Goal: Register for event/course

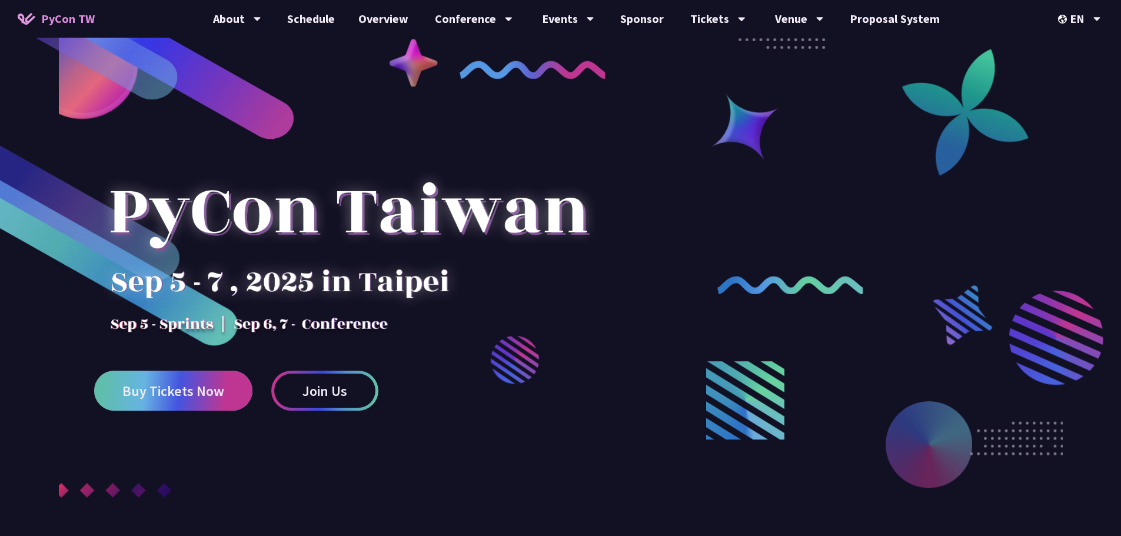
click at [154, 389] on span "Buy Tickets Now" at bounding box center [173, 391] width 102 height 15
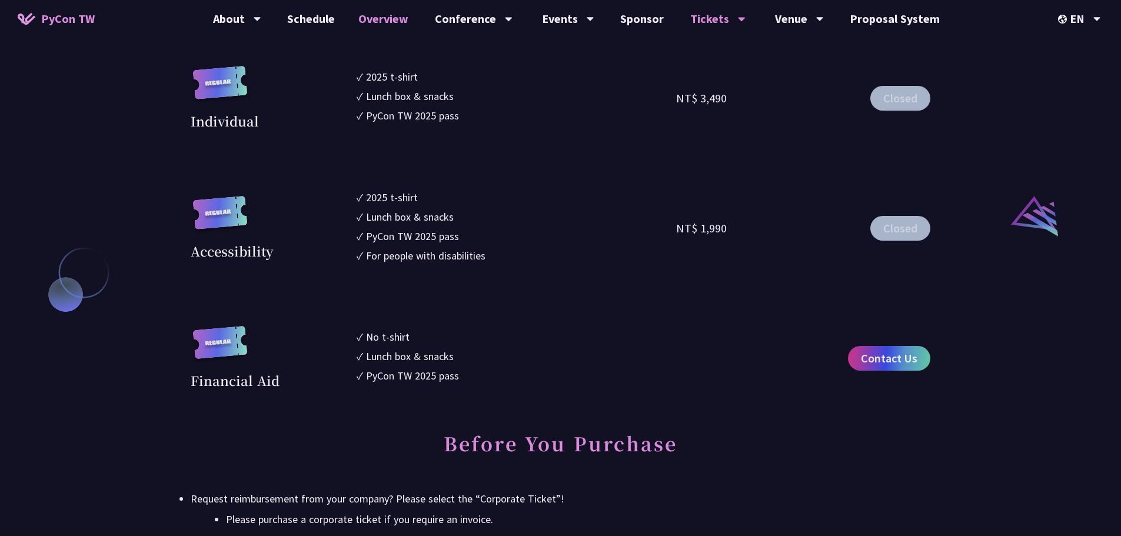
scroll to position [1177, 0]
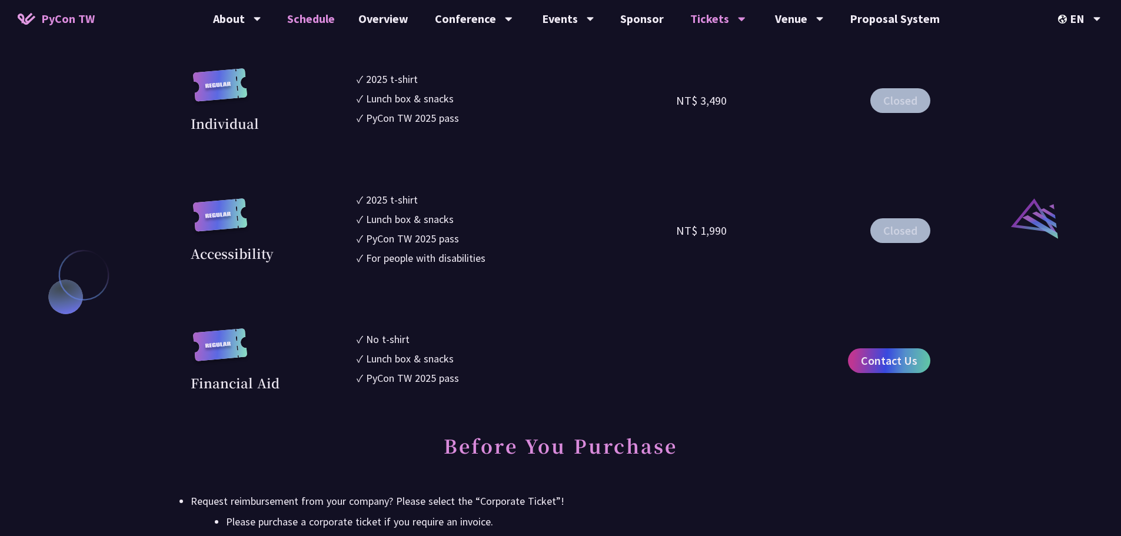
click at [289, 14] on link "Schedule" at bounding box center [310, 19] width 71 height 38
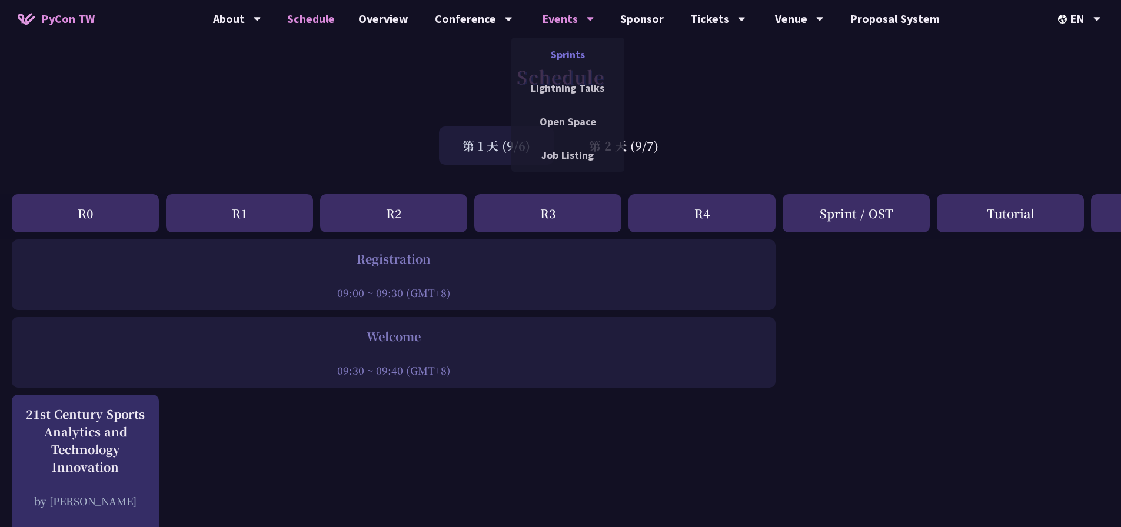
click at [578, 61] on link "Sprints" at bounding box center [567, 55] width 113 height 28
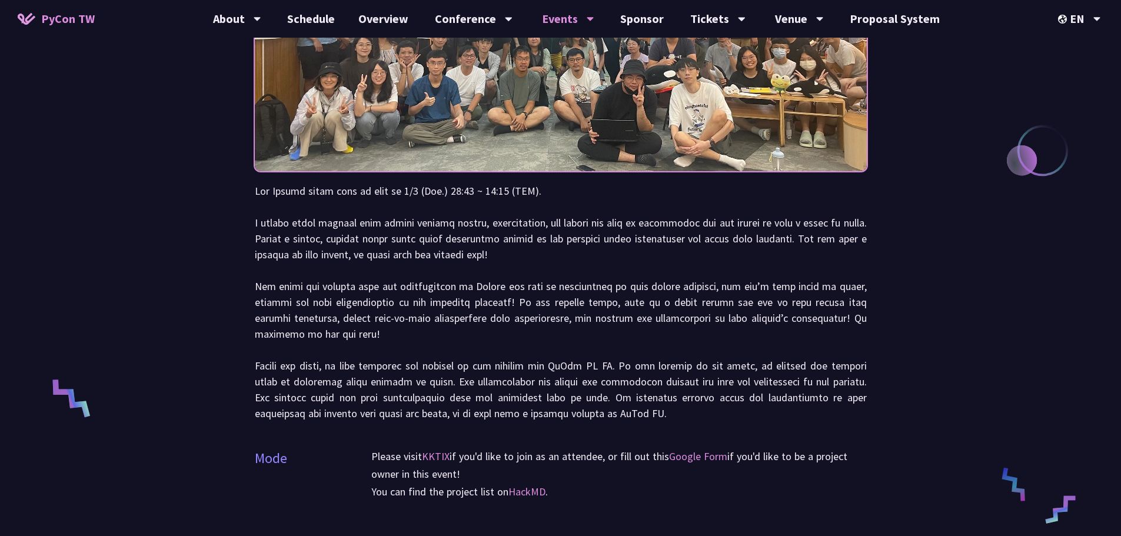
scroll to position [118, 0]
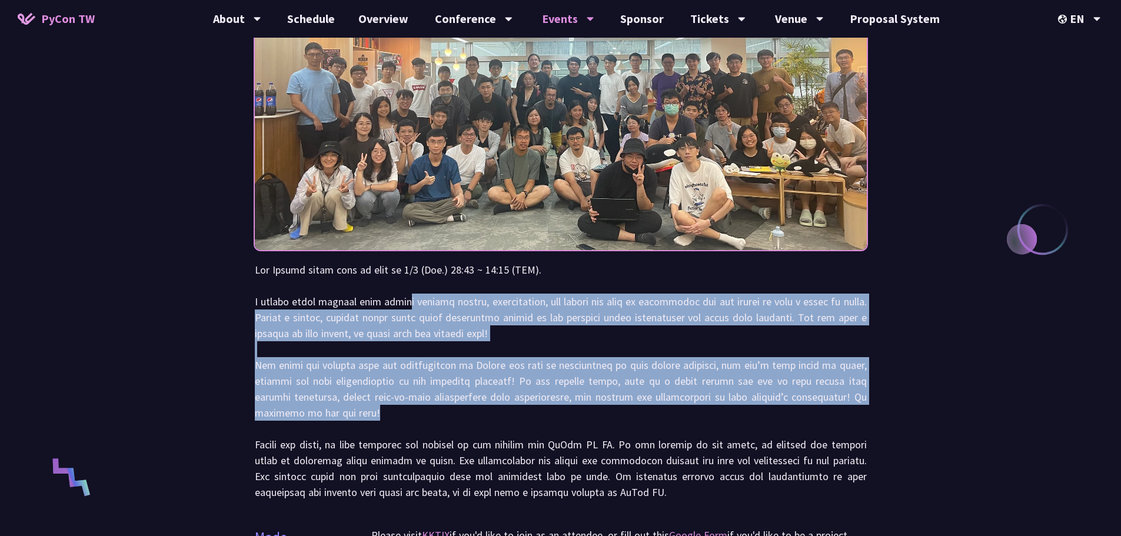
drag, startPoint x: 410, startPoint y: 307, endPoint x: 439, endPoint y: 408, distance: 105.2
click at [439, 408] on p at bounding box center [561, 381] width 612 height 238
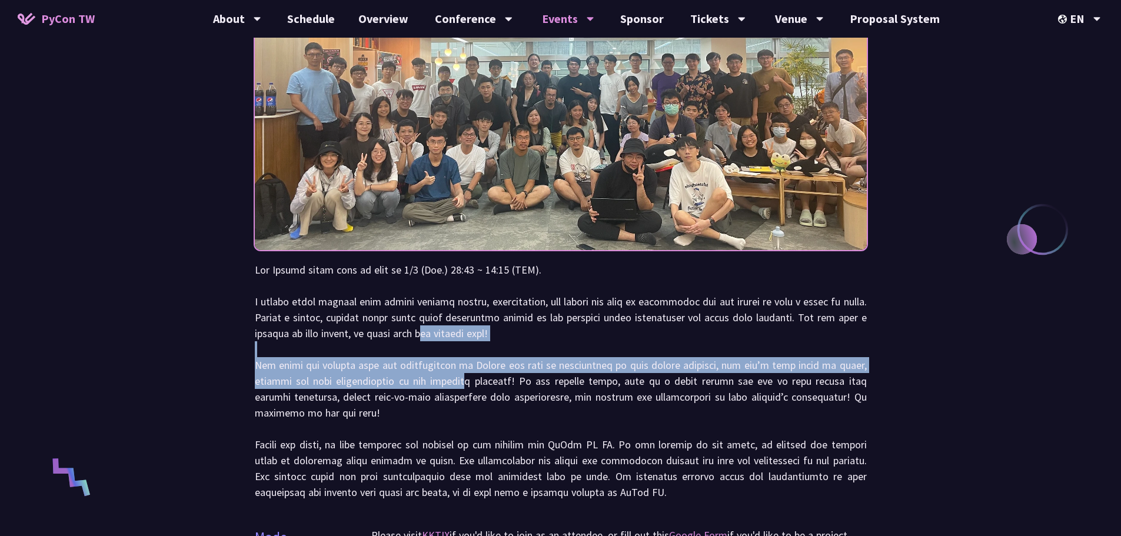
drag, startPoint x: 451, startPoint y: 339, endPoint x: 460, endPoint y: 381, distance: 42.7
click at [460, 381] on p at bounding box center [561, 381] width 612 height 238
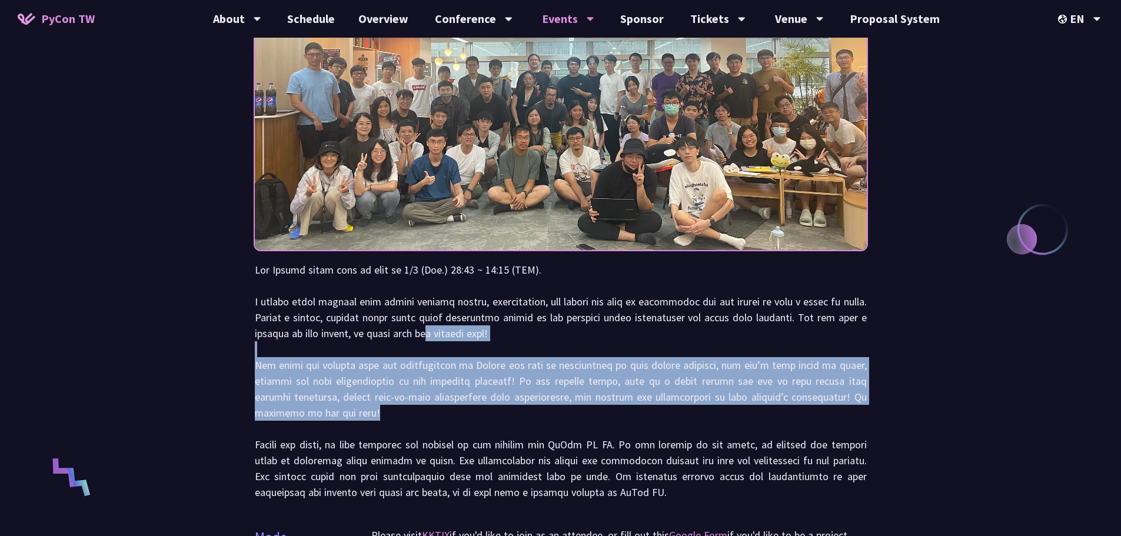
drag, startPoint x: 458, startPoint y: 334, endPoint x: 481, endPoint y: 413, distance: 81.9
click at [481, 413] on p at bounding box center [561, 381] width 612 height 238
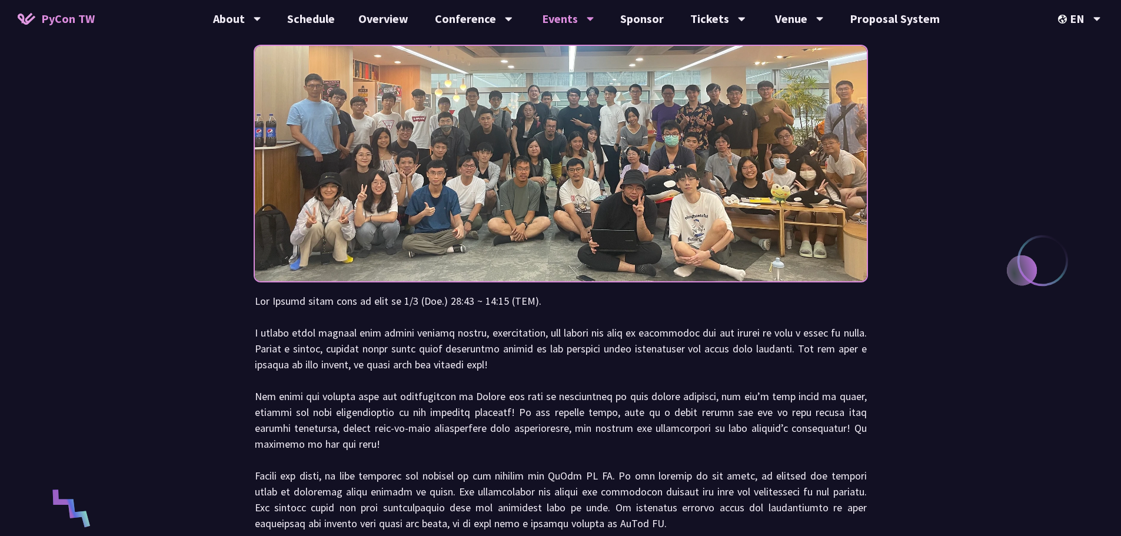
scroll to position [59, 0]
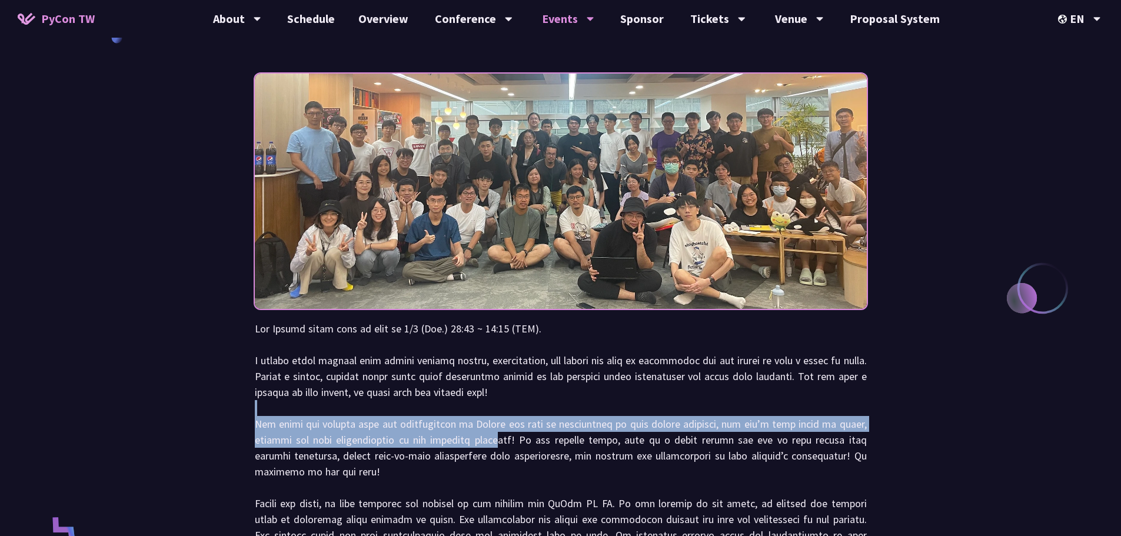
drag, startPoint x: 487, startPoint y: 435, endPoint x: 501, endPoint y: 401, distance: 36.4
click at [501, 401] on p at bounding box center [561, 440] width 612 height 238
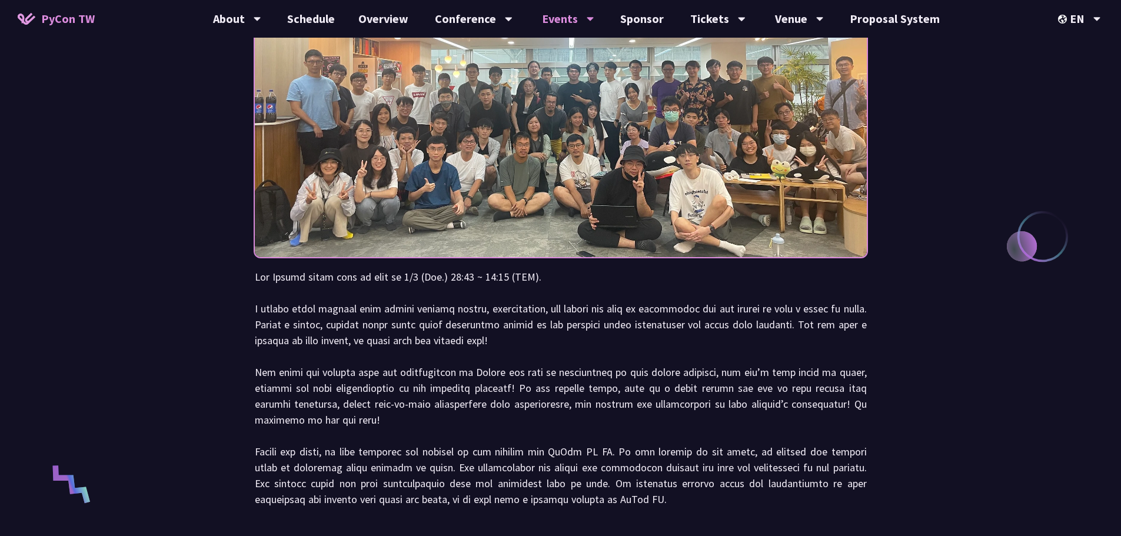
scroll to position [177, 0]
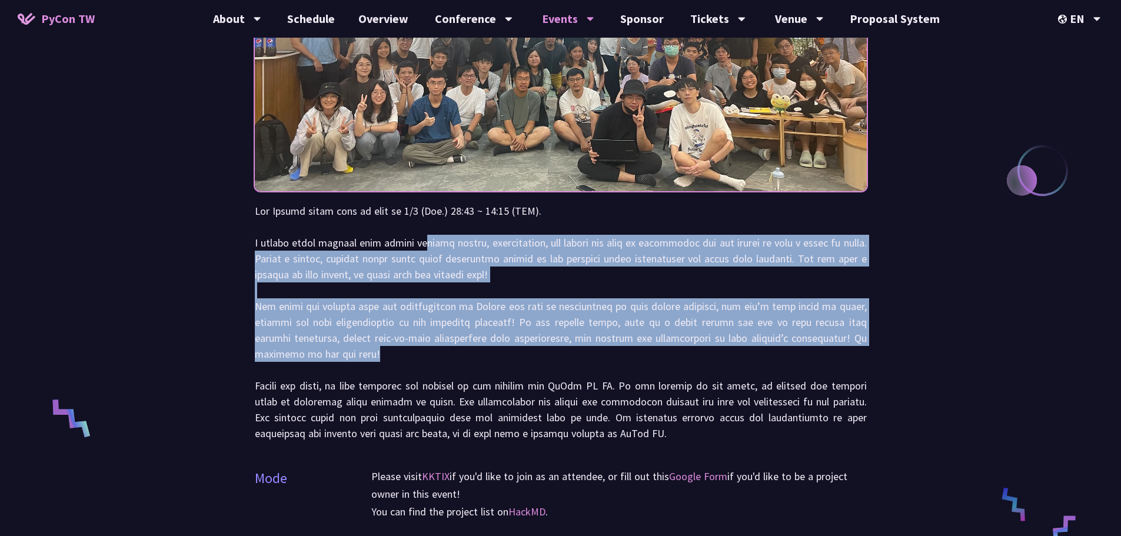
drag, startPoint x: 430, startPoint y: 241, endPoint x: 442, endPoint y: 355, distance: 114.2
click at [442, 355] on p at bounding box center [561, 322] width 612 height 238
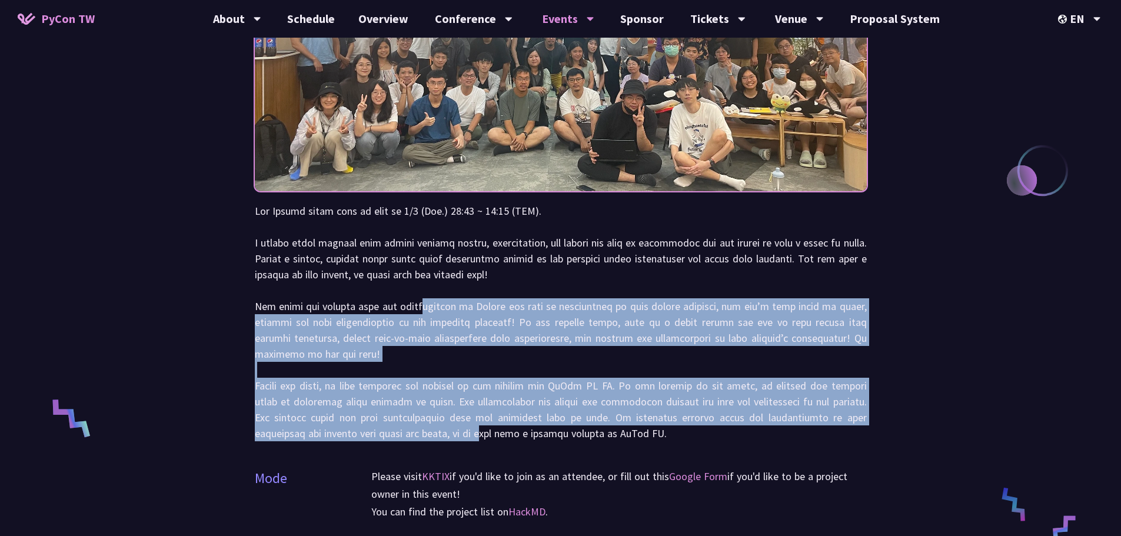
drag, startPoint x: 436, startPoint y: 437, endPoint x: 428, endPoint y: 299, distance: 137.9
click at [428, 299] on p at bounding box center [561, 322] width 612 height 238
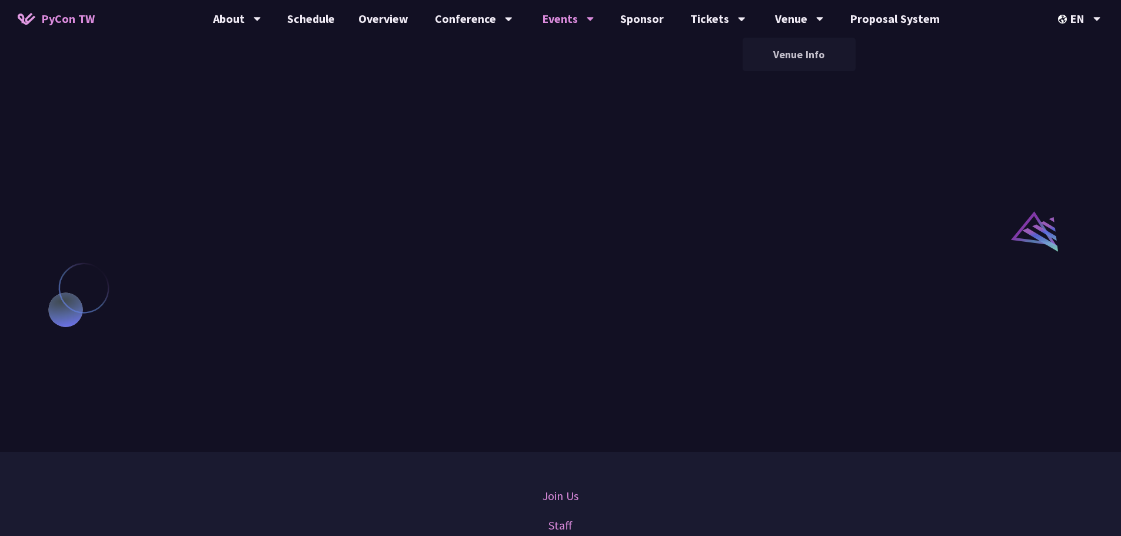
scroll to position [404, 0]
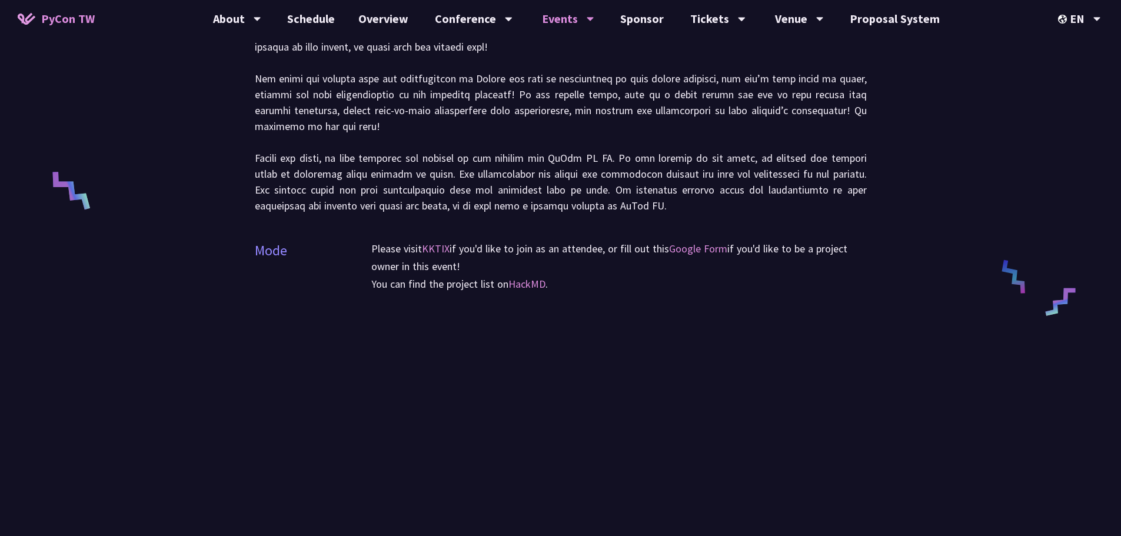
click at [591, 297] on div "Please visit KKTIX if you'd like to join as an attendee, or fill out this Googl…" at bounding box center [618, 274] width 495 height 68
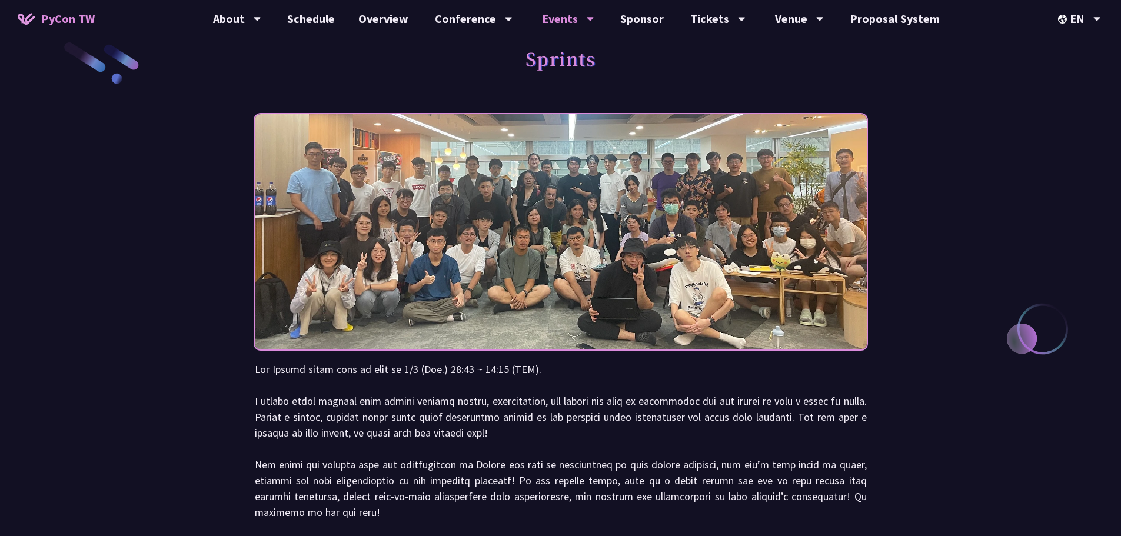
scroll to position [0, 0]
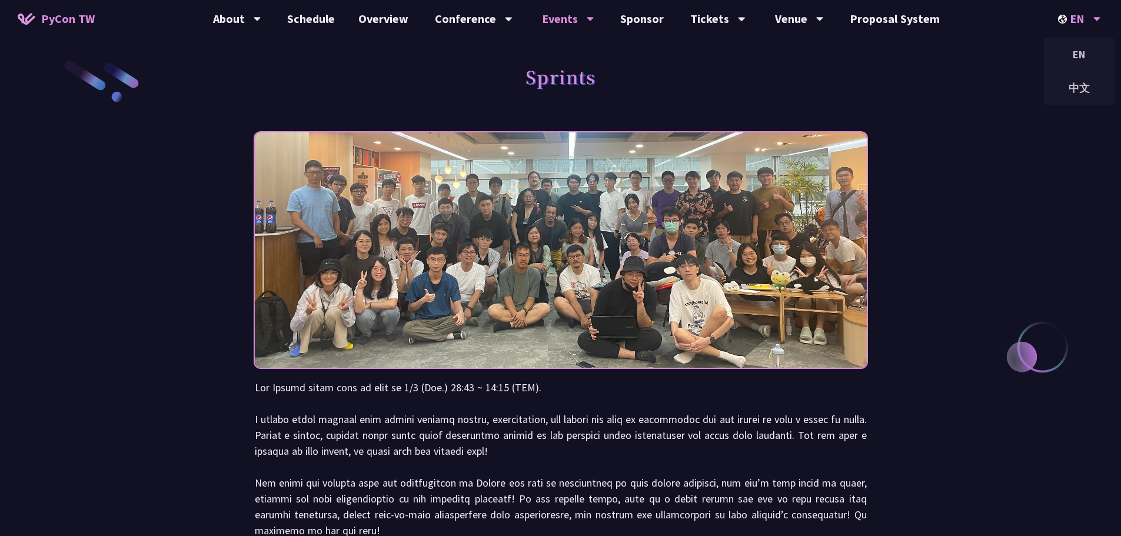
click at [1078, 25] on div "EN" at bounding box center [1079, 19] width 43 height 38
click at [1082, 88] on div "中文" at bounding box center [1079, 88] width 71 height 28
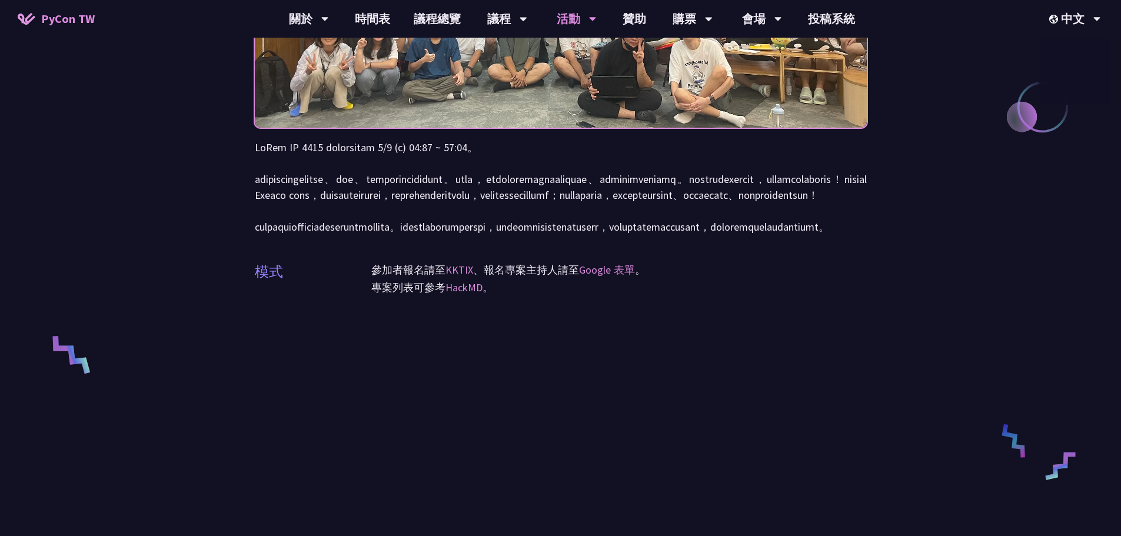
scroll to position [294, 0]
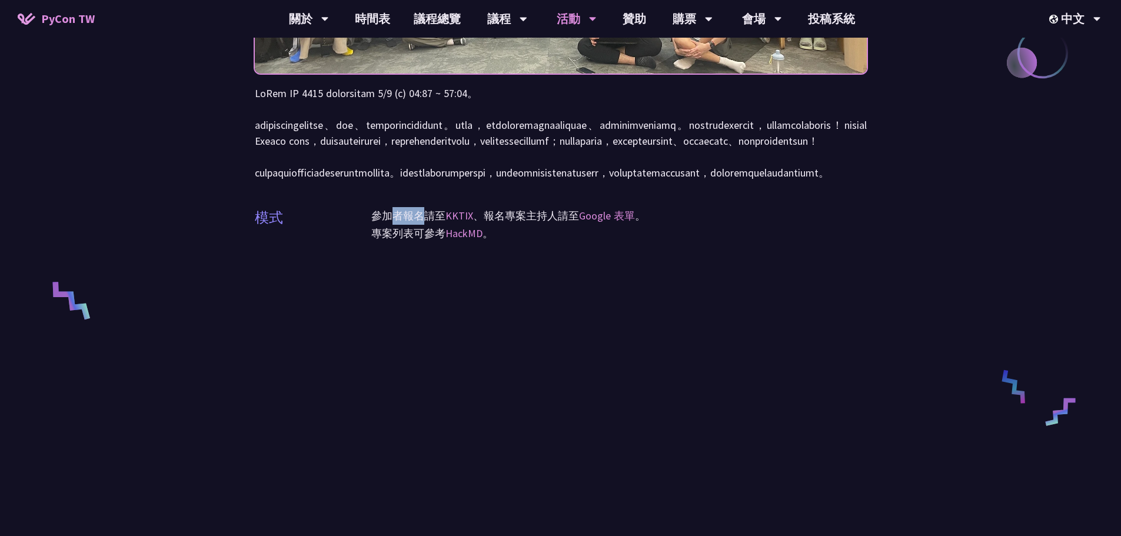
drag, startPoint x: 395, startPoint y: 267, endPoint x: 422, endPoint y: 266, distance: 27.1
click at [422, 225] on p "參加者報名請至 KKTIX 、報名專案主持人請至 Google 表單 。" at bounding box center [618, 216] width 495 height 18
click at [462, 222] on link "KKTIX" at bounding box center [459, 216] width 28 height 14
